Goal: Communication & Community: Answer question/provide support

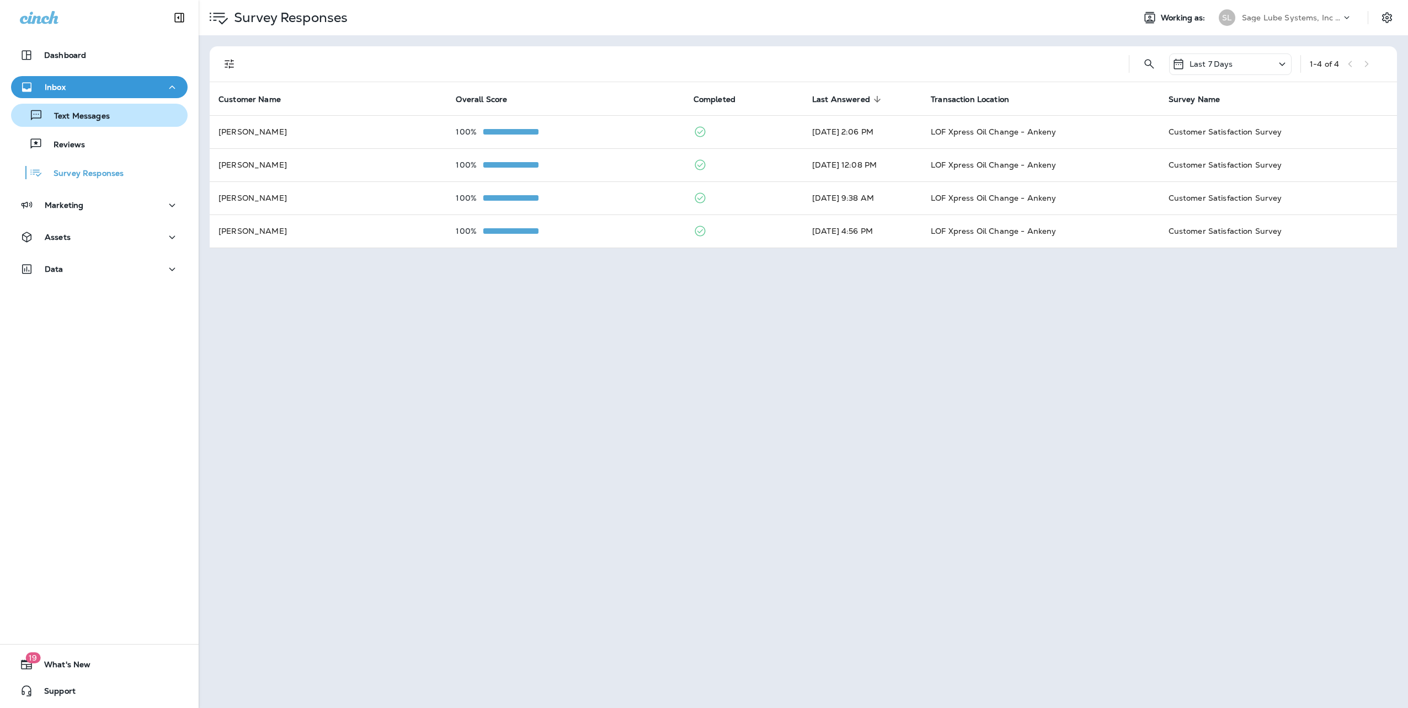
click at [77, 113] on p "Text Messages" at bounding box center [76, 116] width 67 height 10
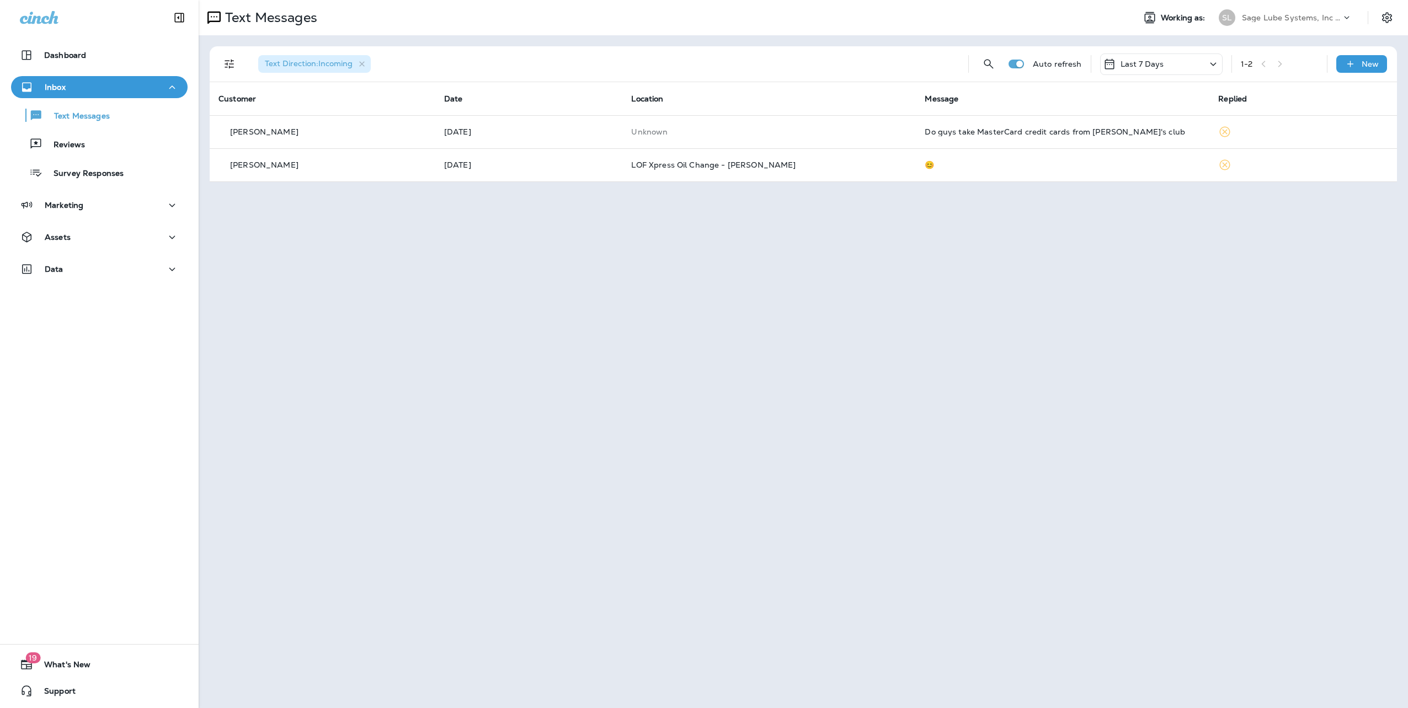
click at [1213, 62] on icon at bounding box center [1212, 64] width 13 height 14
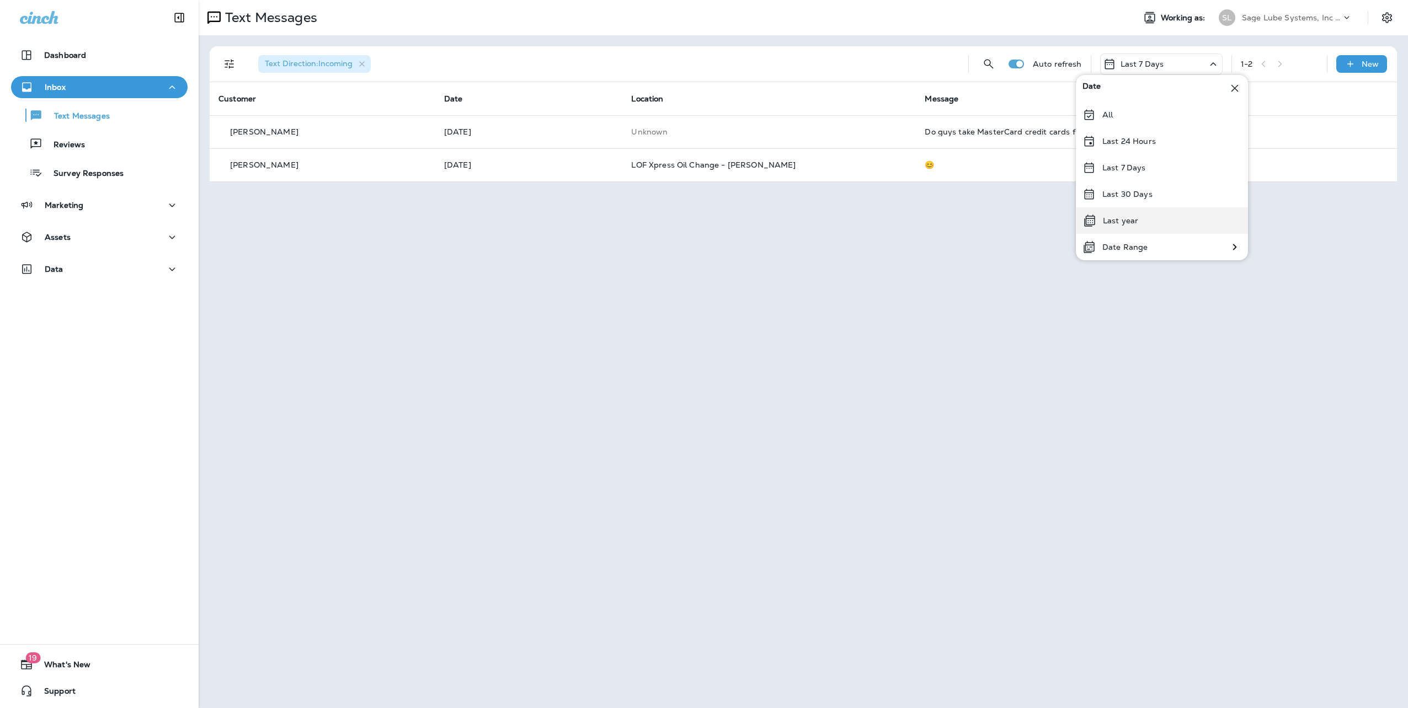
click at [1140, 224] on div "Last year" at bounding box center [1162, 220] width 172 height 26
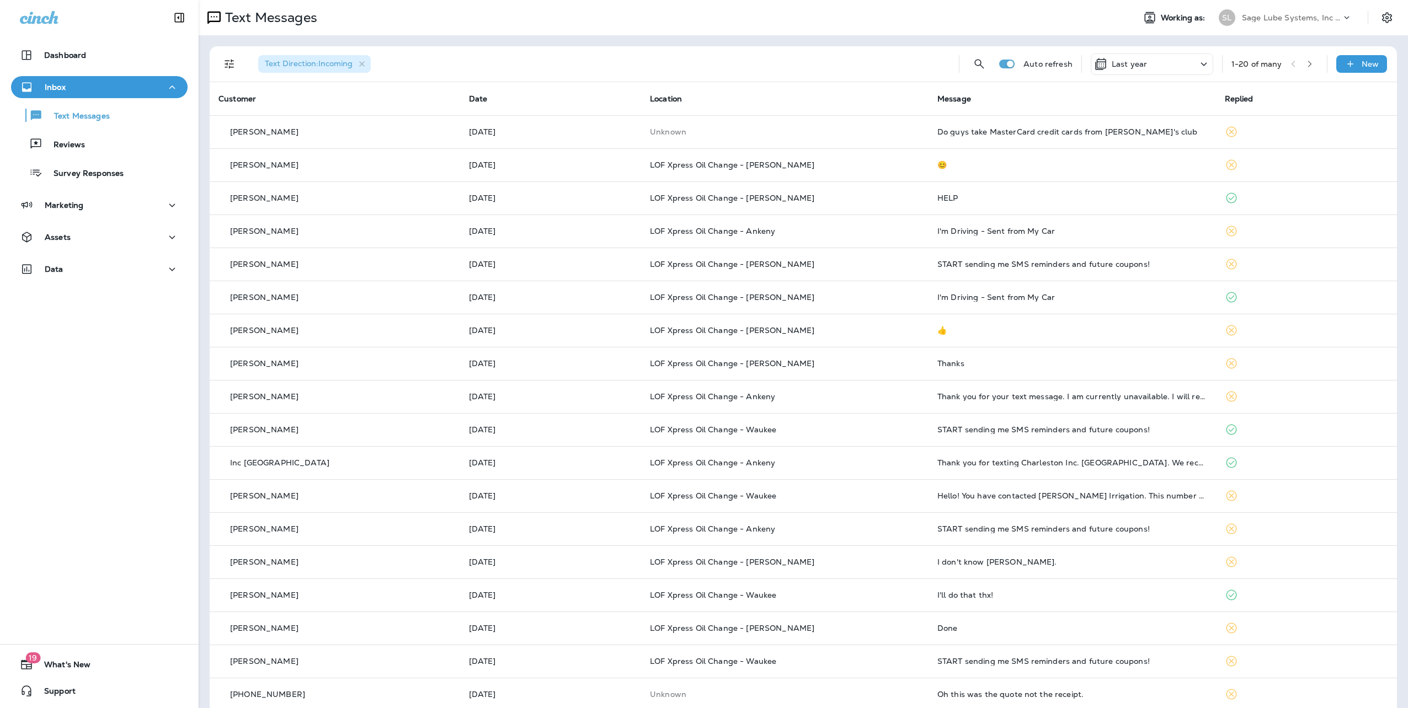
click at [1306, 65] on icon "button" at bounding box center [1310, 64] width 8 height 8
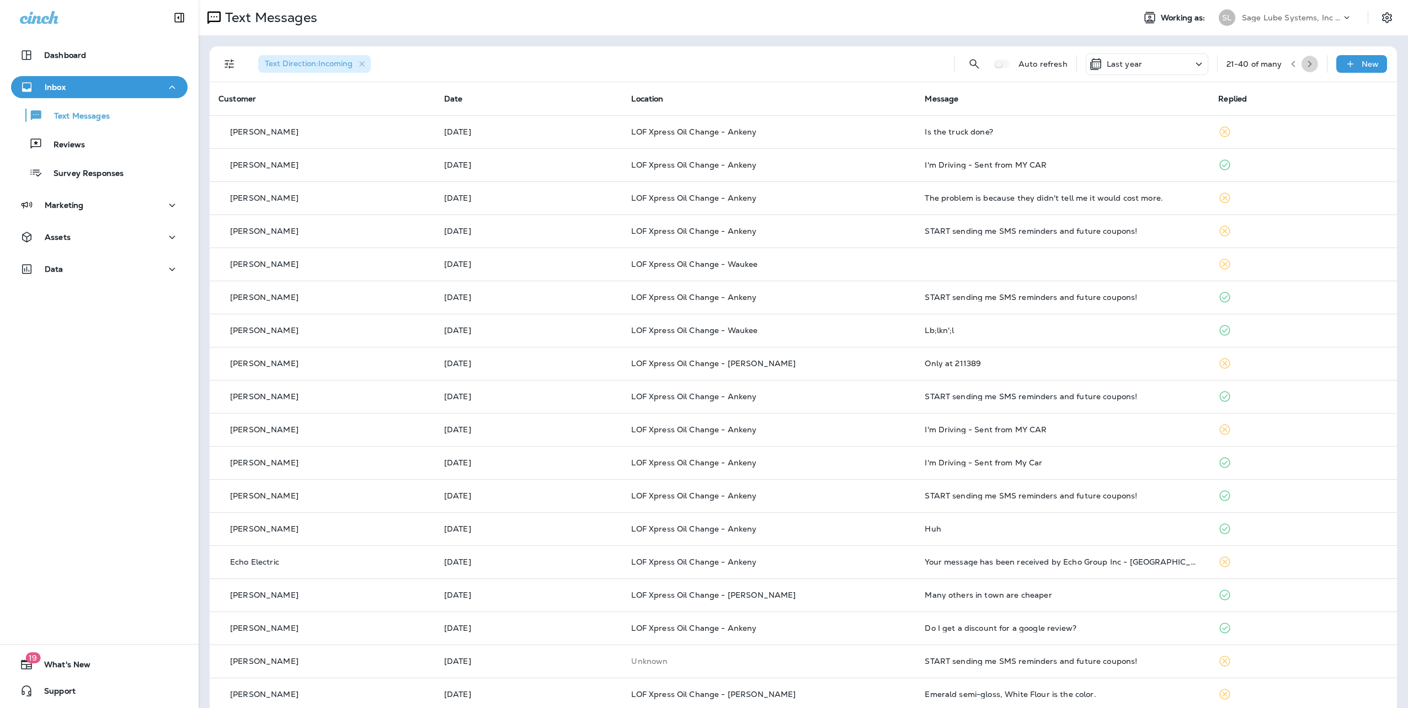
click at [1306, 67] on icon "button" at bounding box center [1310, 64] width 8 height 8
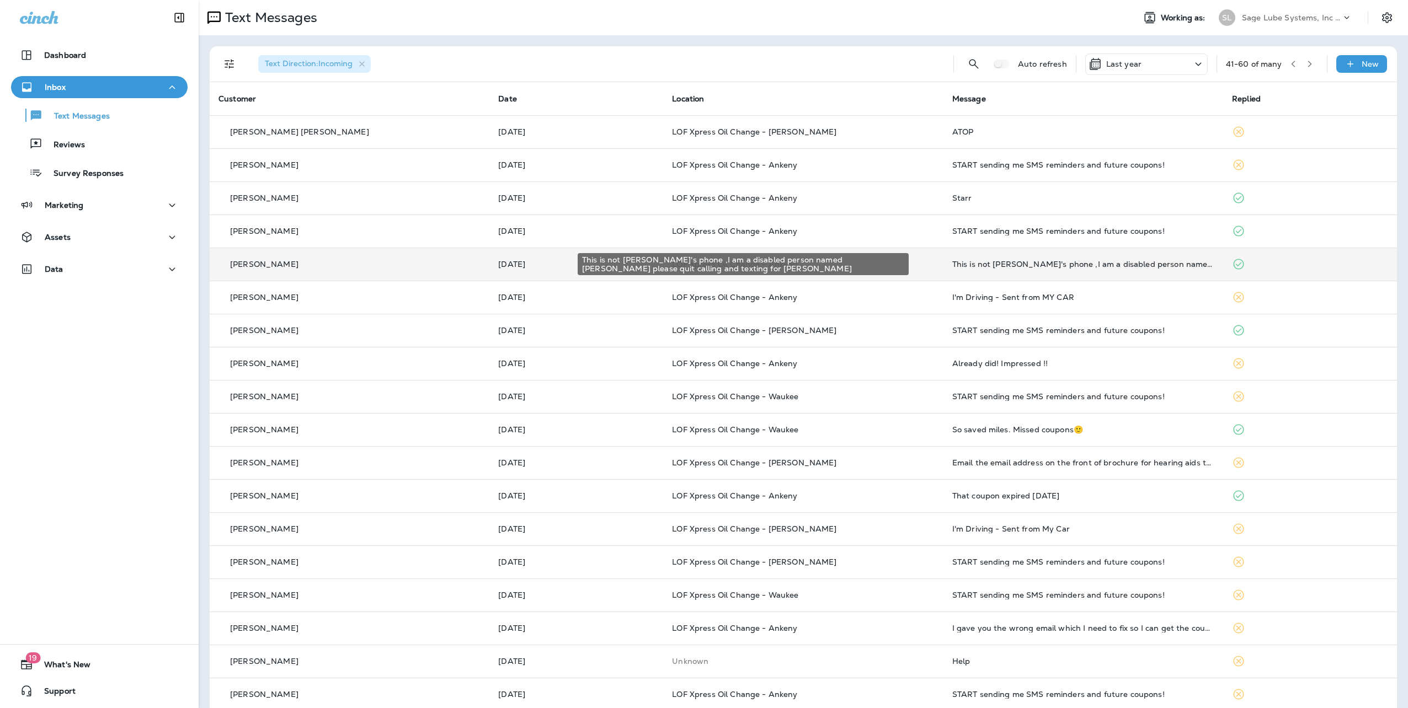
click at [1077, 266] on div "This is not [PERSON_NAME]'s phone ,I am a disabled person named [PERSON_NAME] p…" at bounding box center [1083, 264] width 262 height 9
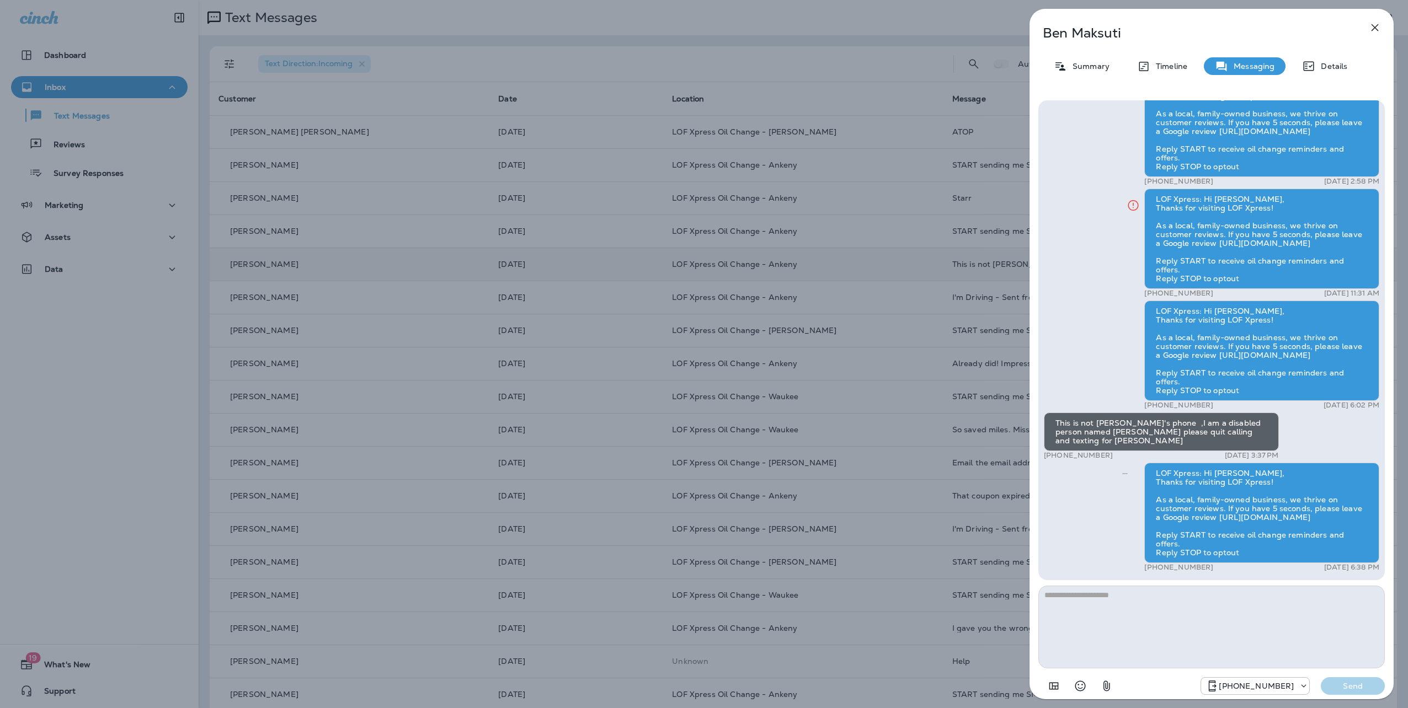
click at [857, 331] on div "[PERSON_NAME] Summary Timeline Messaging Details Hi [PERSON_NAME], Thanks for v…" at bounding box center [704, 354] width 1408 height 708
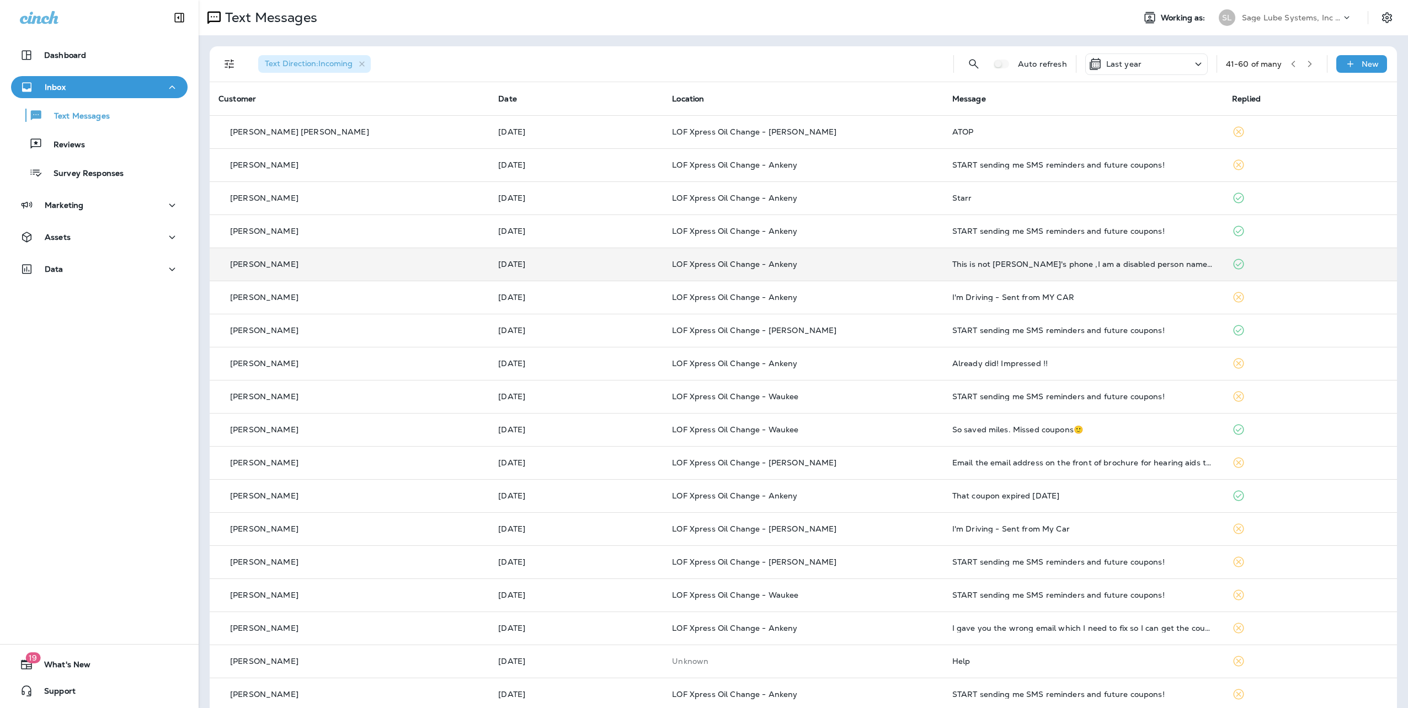
click at [1301, 66] on button "button" at bounding box center [1309, 64] width 17 height 17
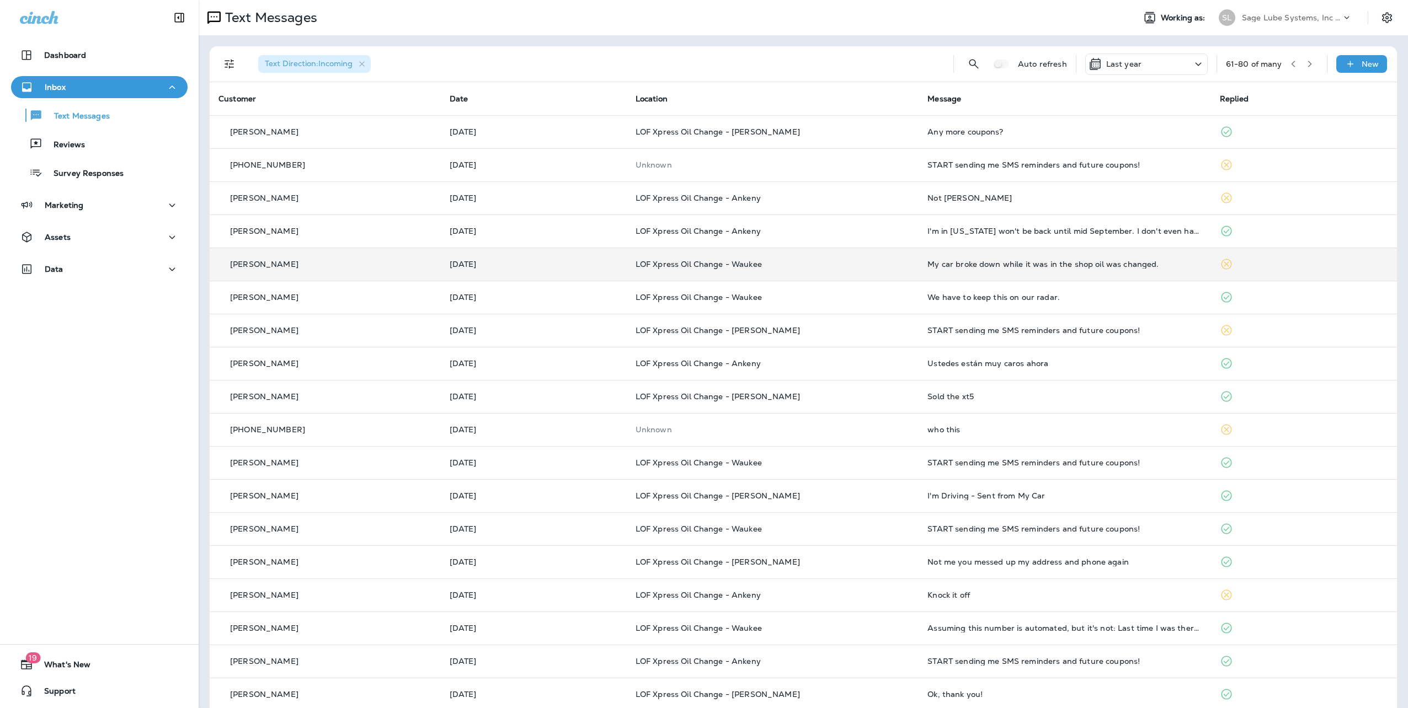
click at [1045, 264] on div "My car broke down while it was in the shop oil was changed." at bounding box center [1064, 264] width 275 height 9
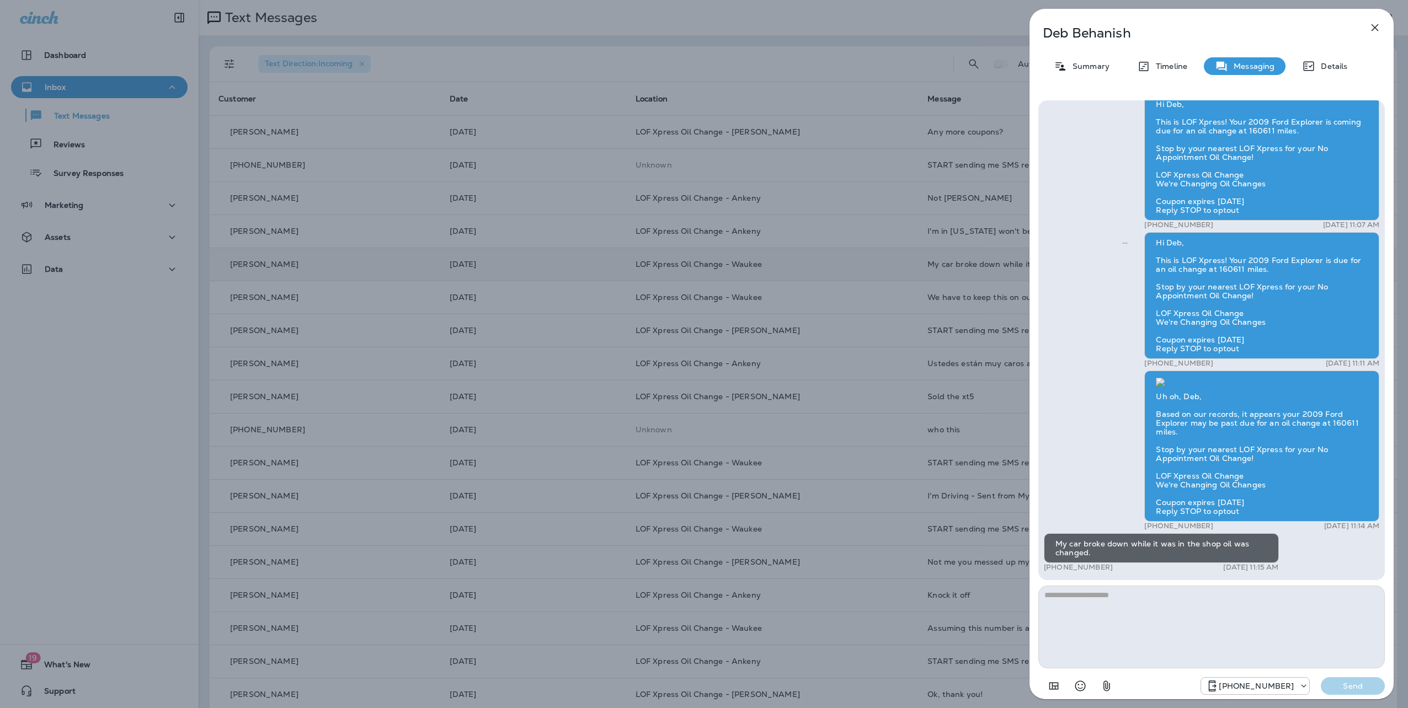
click at [1006, 478] on div "[PERSON_NAME] Summary Timeline Messaging Details Hi Deb, Thanks for visiting LO…" at bounding box center [704, 354] width 1408 height 708
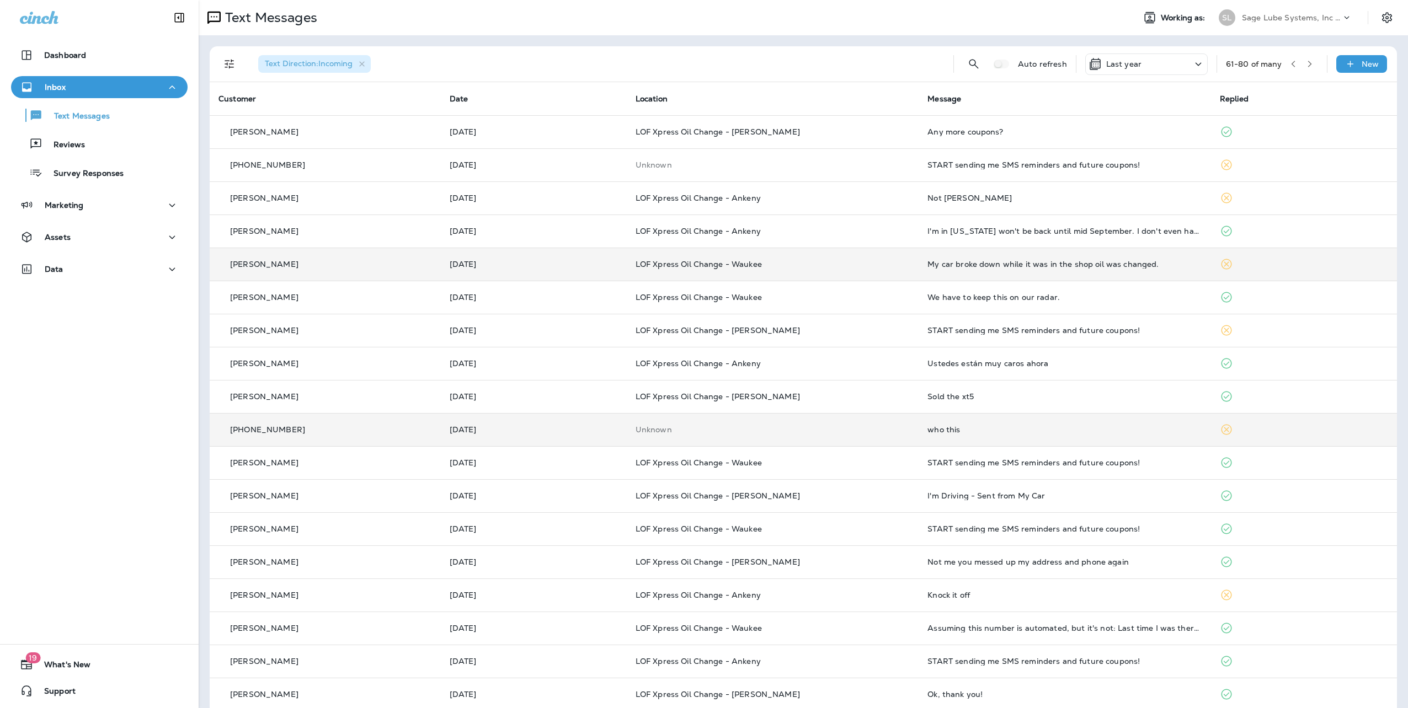
click at [973, 430] on div "who this" at bounding box center [1064, 429] width 275 height 9
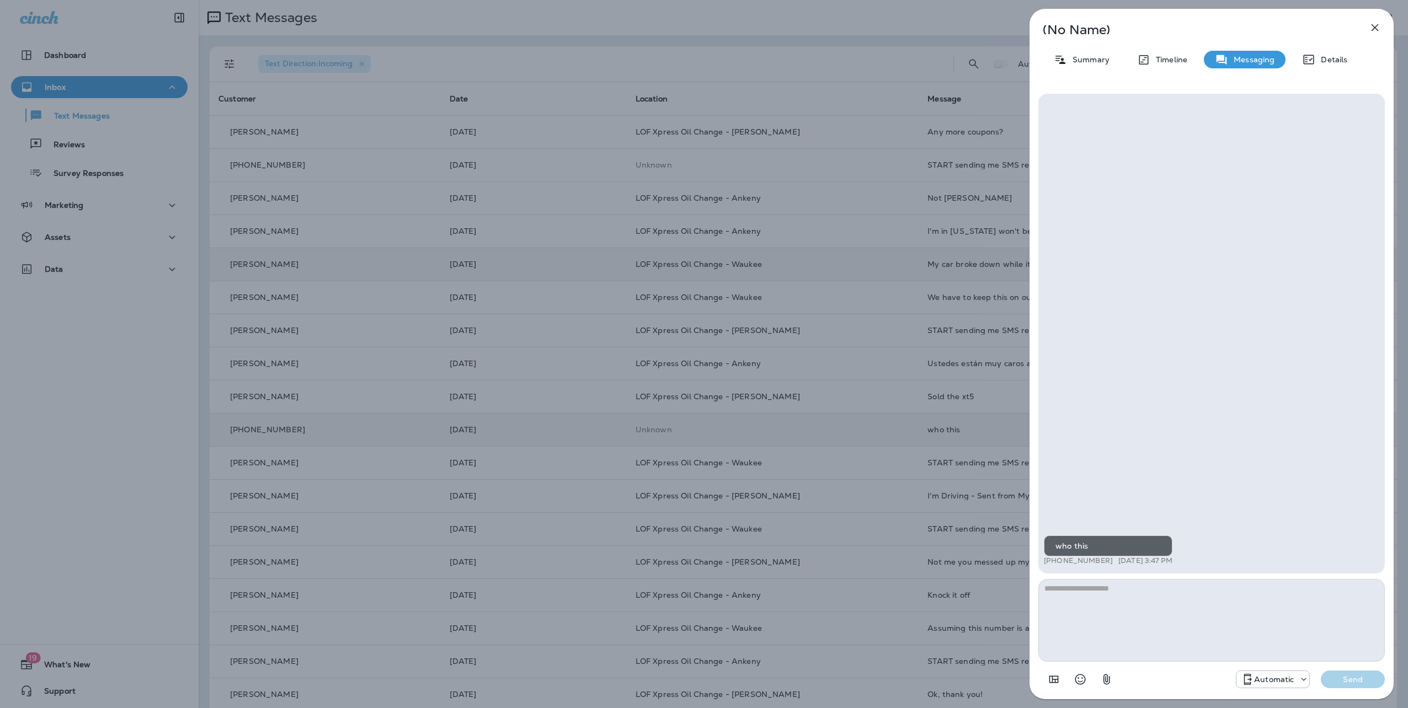
click at [1377, 27] on icon "button" at bounding box center [1374, 27] width 13 height 13
